Goal: Complete application form

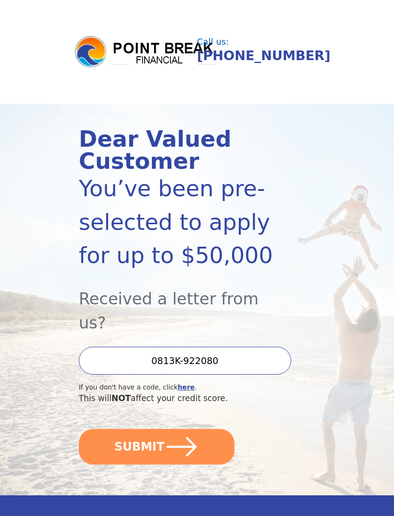
click at [210, 429] on button "SUBMIT" at bounding box center [157, 447] width 156 height 36
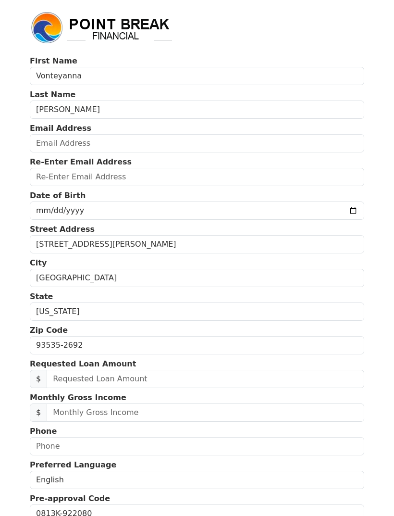
click at [327, 395] on p "Monthly Gross Income" at bounding box center [197, 398] width 334 height 12
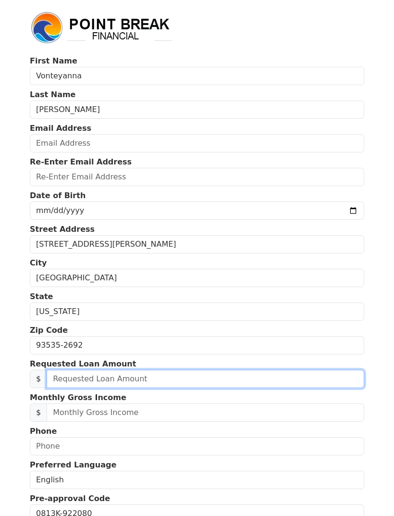
click at [133, 377] on input "text" at bounding box center [206, 379] width 318 height 18
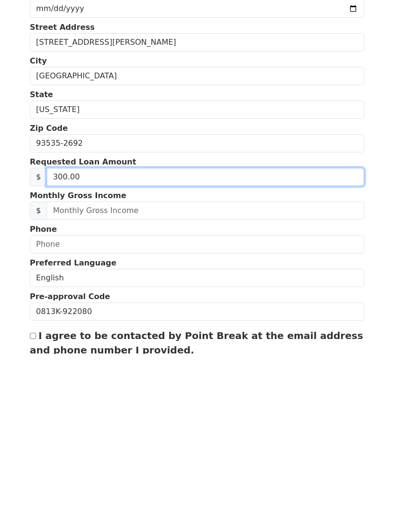
type input "3,000.00"
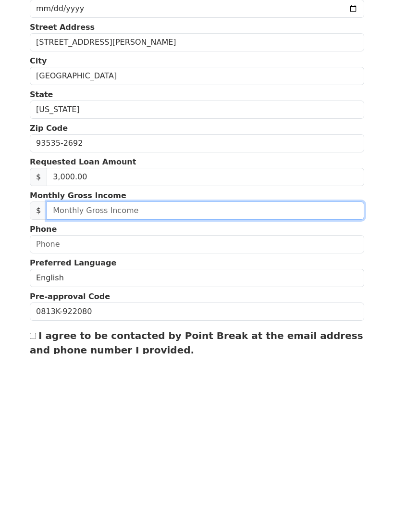
click at [156, 363] on input "text" at bounding box center [206, 372] width 318 height 18
type input "3,700.00"
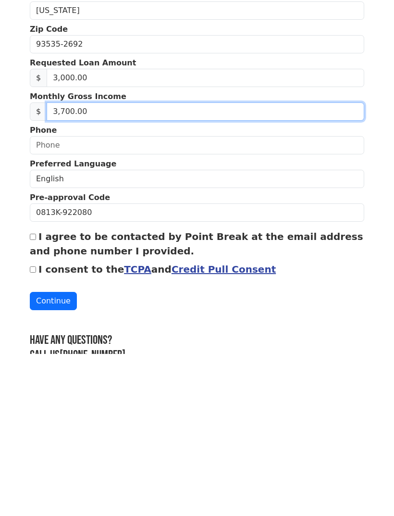
scroll to position [139, 0]
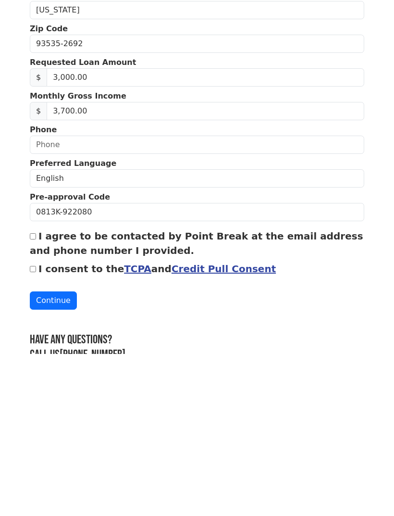
click at [33, 395] on input "I agree to be contacted by Point Break at the email address and phone number I …" at bounding box center [33, 398] width 6 height 6
checkbox input "true"
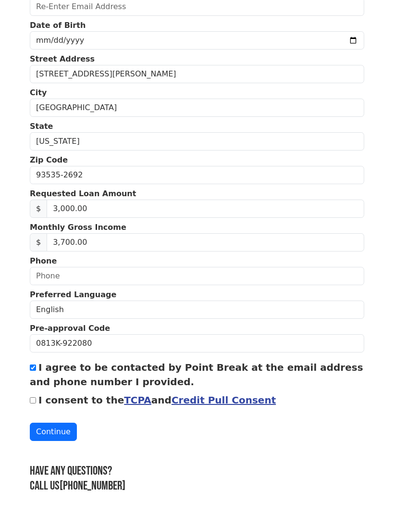
click at [34, 397] on input "I consent to the TCPA and Credit Pull Consent" at bounding box center [33, 400] width 6 height 6
checkbox input "true"
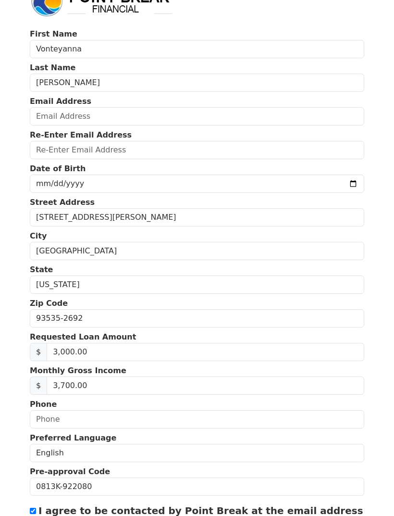
scroll to position [0, 0]
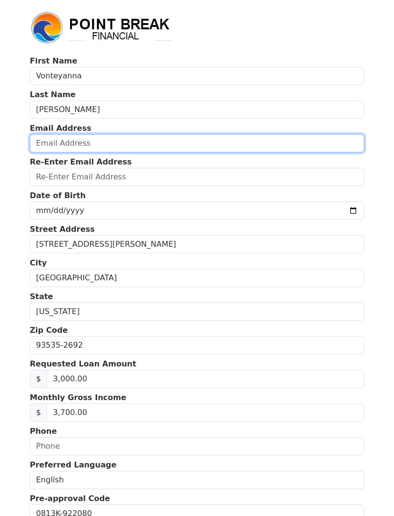
click at [146, 148] on input "email" at bounding box center [197, 143] width 334 height 18
type input "vonteylee@gmail.com"
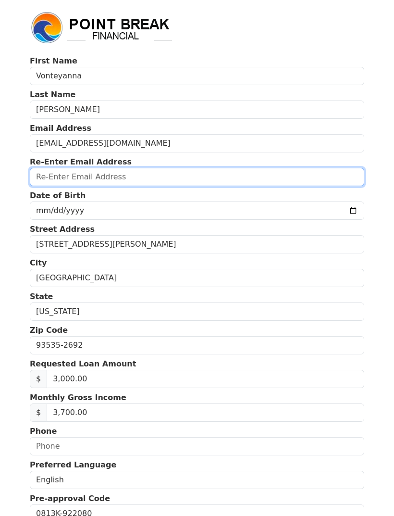
click at [159, 180] on input "email" at bounding box center [197, 177] width 334 height 18
type input "vonteylee@gmail.com"
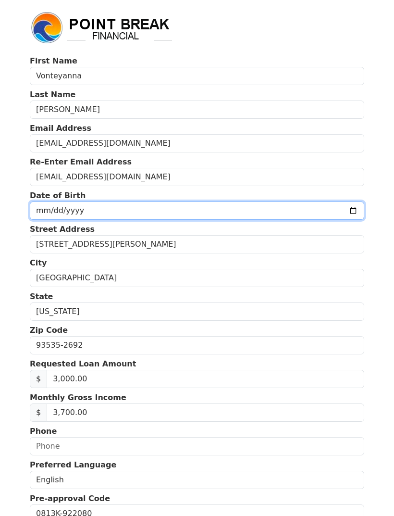
click at [177, 204] on input "date" at bounding box center [197, 210] width 334 height 18
click at [201, 213] on input "1993-02-04" at bounding box center [197, 210] width 334 height 18
click at [231, 213] on input "1993-02-04" at bounding box center [197, 210] width 334 height 18
type input "1993-02-15"
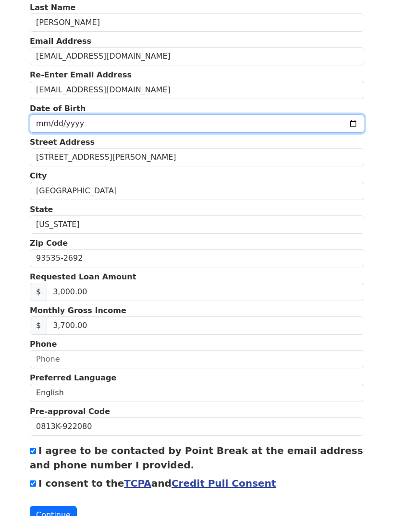
scroll to position [139, 0]
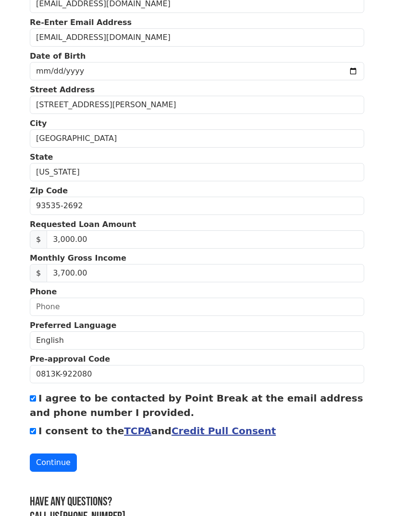
click at [65, 457] on button "Continue" at bounding box center [53, 462] width 47 height 18
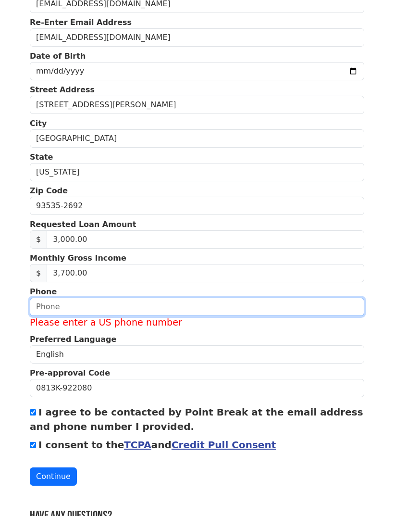
click at [130, 304] on input "text" at bounding box center [197, 306] width 334 height 18
type input "(323) 849-7074"
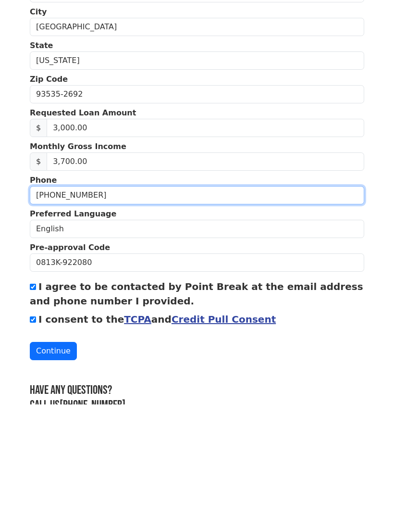
scroll to position [170, 0]
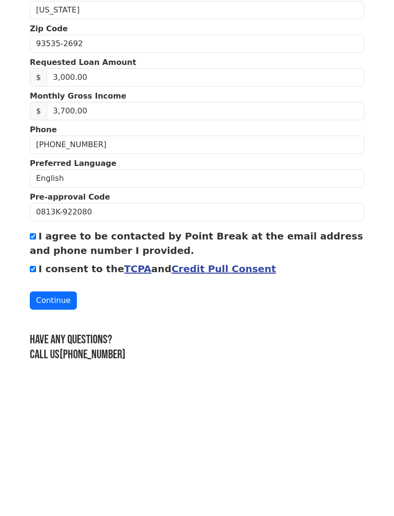
click at [51, 422] on button "Continue" at bounding box center [53, 431] width 47 height 18
